Goal: Task Accomplishment & Management: Manage account settings

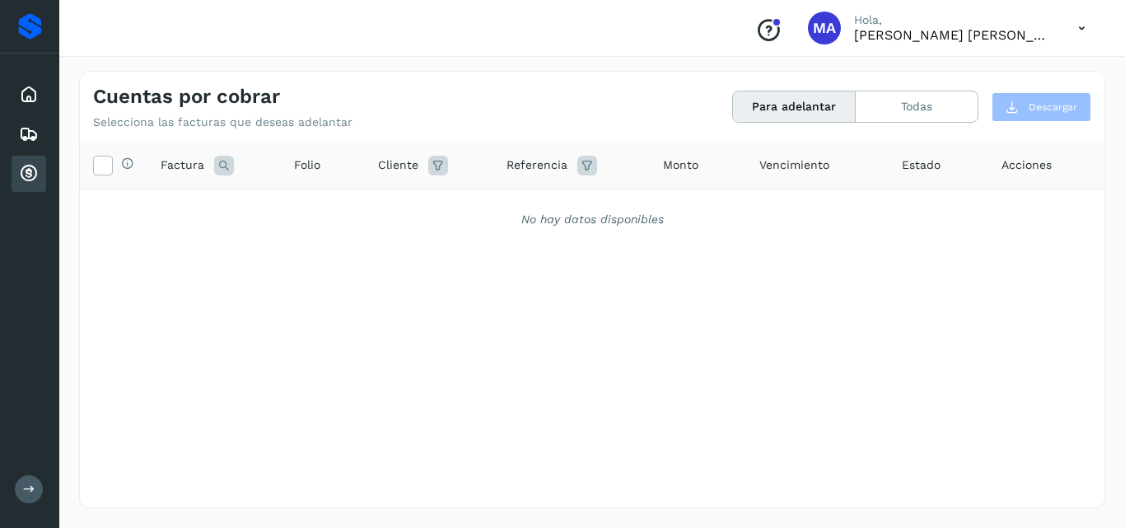
click at [767, 112] on button "Para adelantar" at bounding box center [794, 106] width 123 height 30
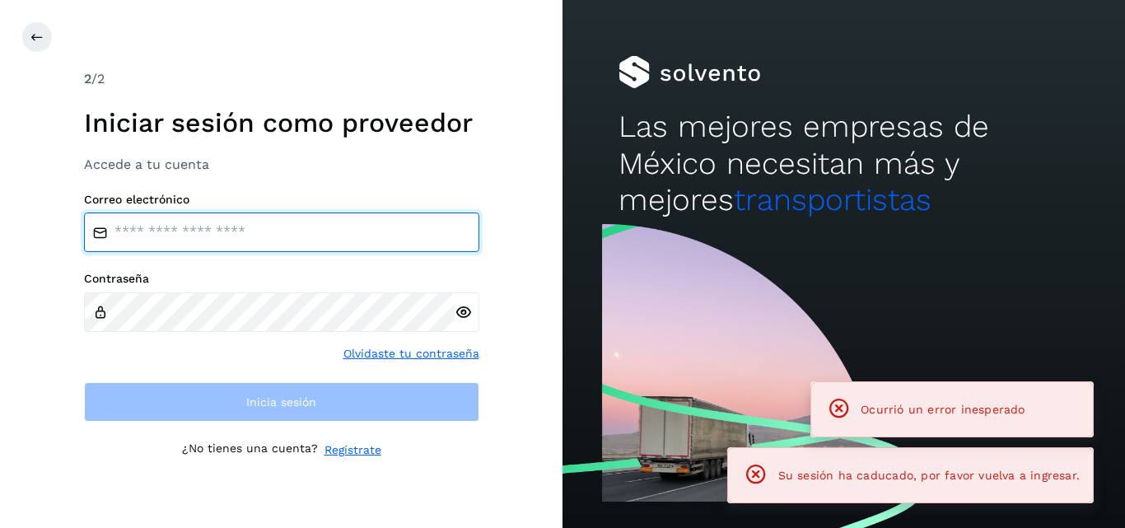
click at [193, 234] on input "email" at bounding box center [281, 232] width 395 height 40
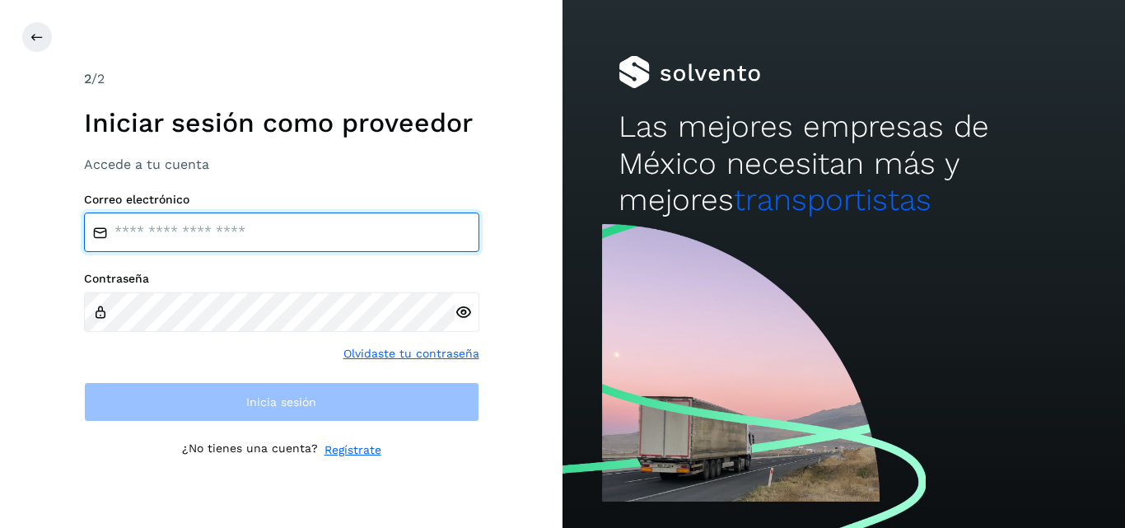
type input "**********"
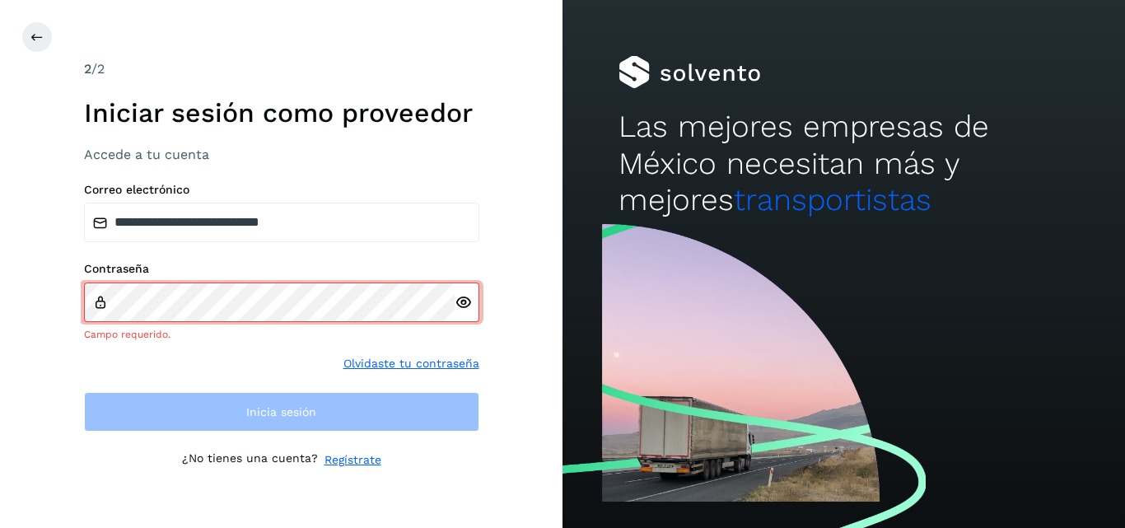
click at [461, 315] on div at bounding box center [467, 302] width 25 height 40
click at [464, 310] on icon at bounding box center [463, 302] width 17 height 17
click at [464, 303] on icon at bounding box center [463, 302] width 17 height 17
click at [461, 315] on div at bounding box center [467, 302] width 25 height 40
click at [463, 302] on icon at bounding box center [463, 302] width 17 height 17
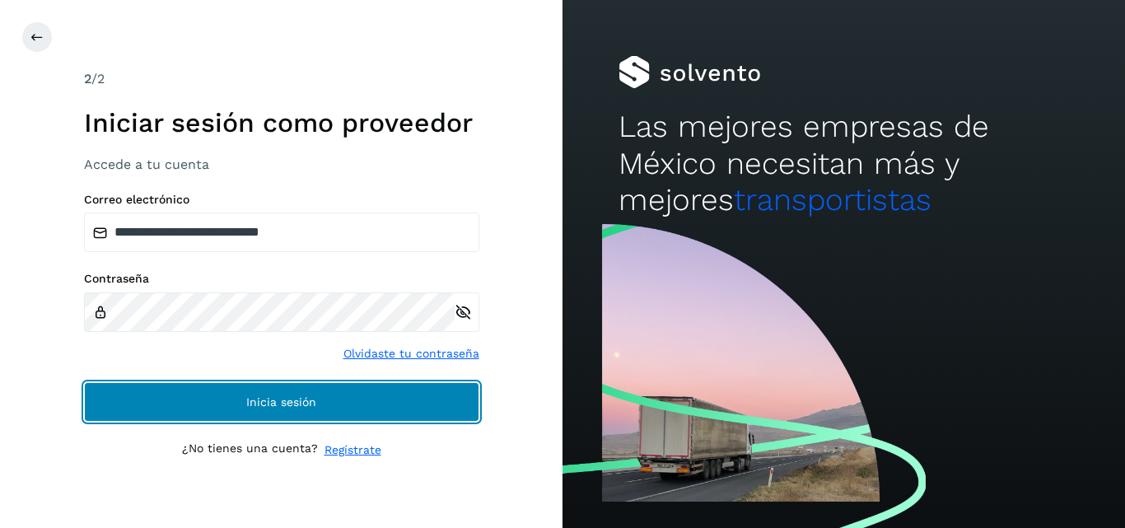
click at [161, 392] on button "Inicia sesión" at bounding box center [281, 402] width 395 height 40
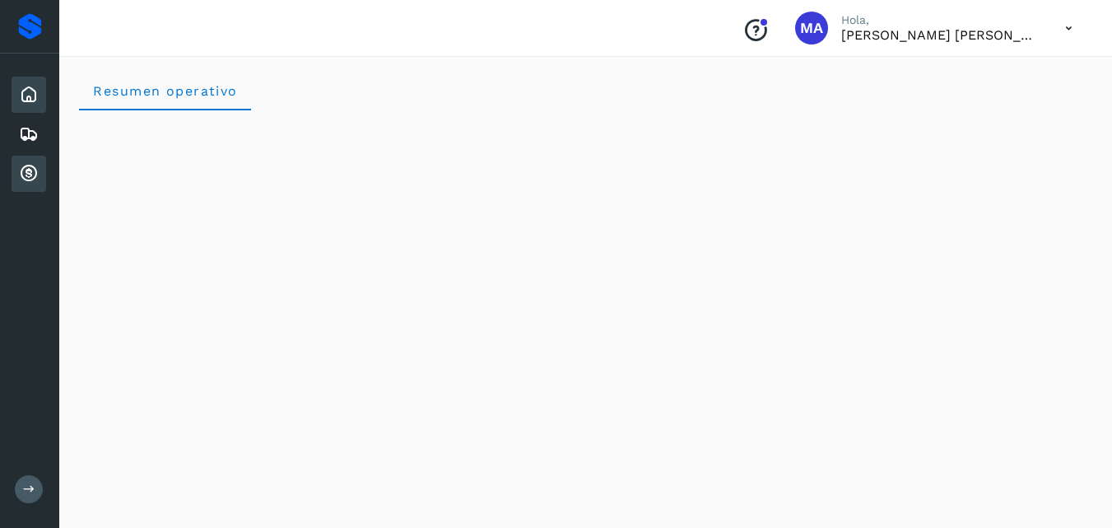
click at [28, 173] on icon at bounding box center [29, 174] width 20 height 20
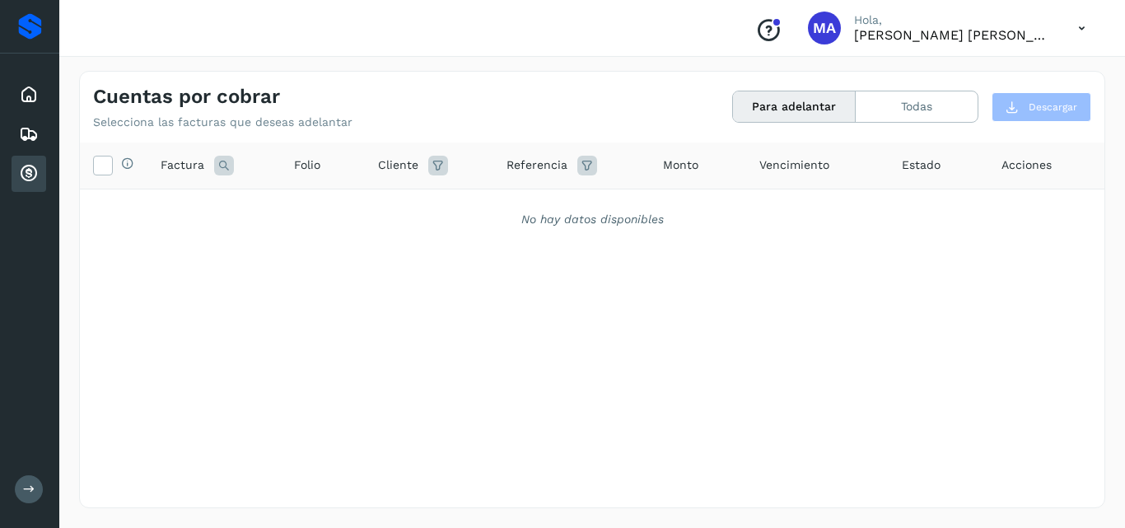
click at [786, 102] on button "Para adelantar" at bounding box center [794, 106] width 123 height 30
click at [105, 163] on icon at bounding box center [102, 164] width 17 height 17
click at [763, 121] on button "Para adelantar" at bounding box center [794, 106] width 123 height 30
